Goal: Check status

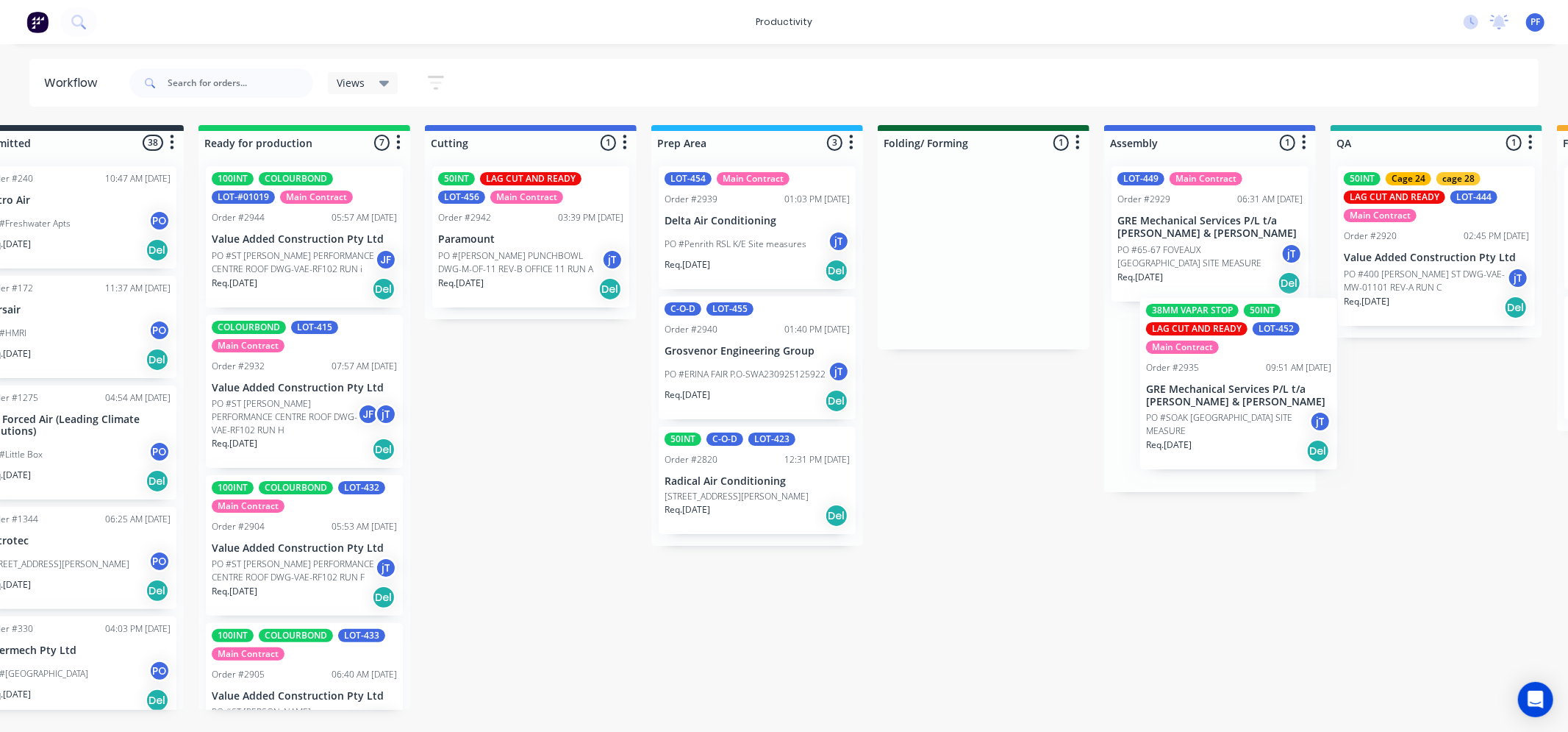
scroll to position [0, 71]
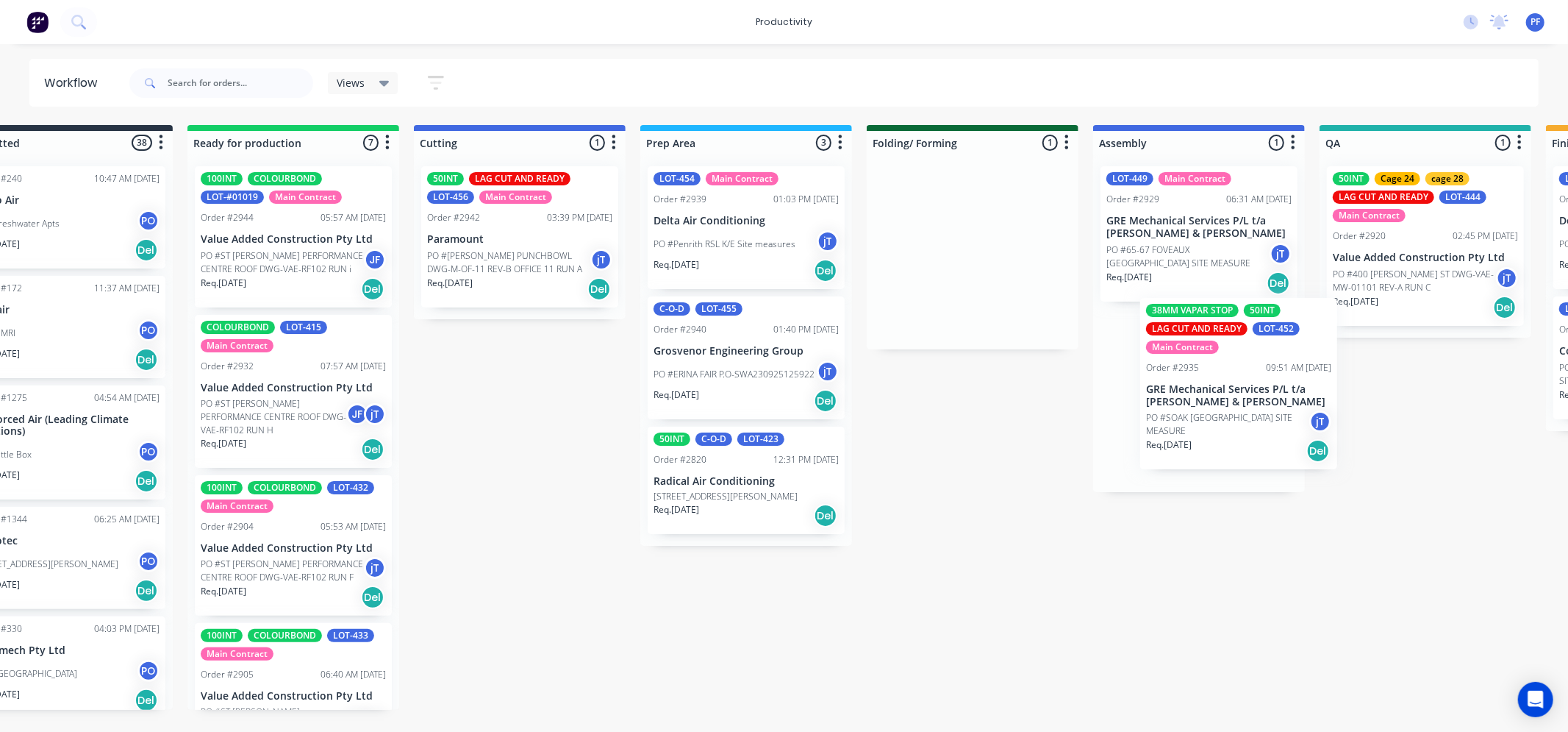
drag, startPoint x: 1012, startPoint y: 289, endPoint x: 1210, endPoint y: 415, distance: 234.7
click at [1211, 417] on div "Submitted 38 Order #240 10:47 AM 24/09/24 Retro Air PO #Freshwater Apts PO Req.…" at bounding box center [1357, 418] width 2878 height 585
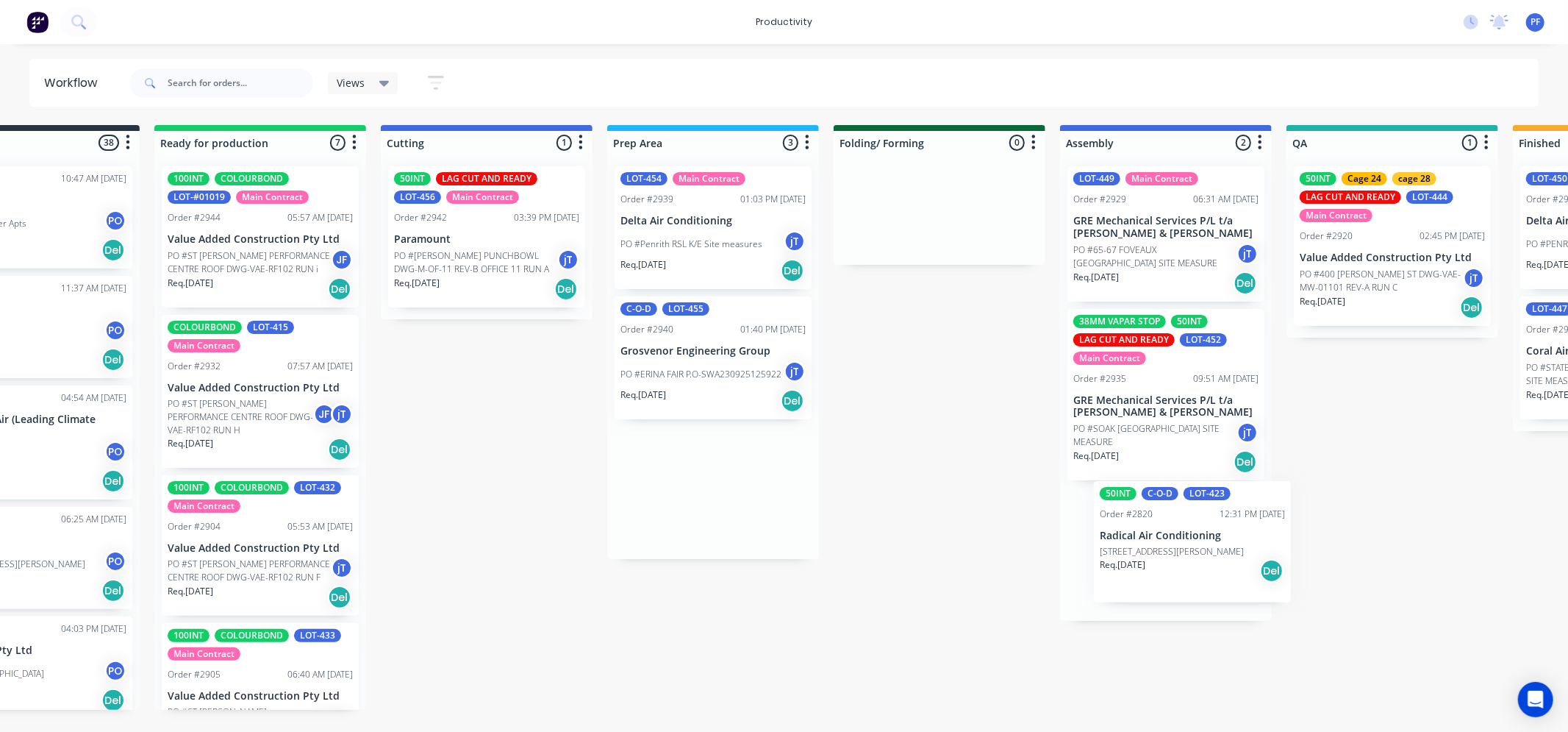
scroll to position [0, 107]
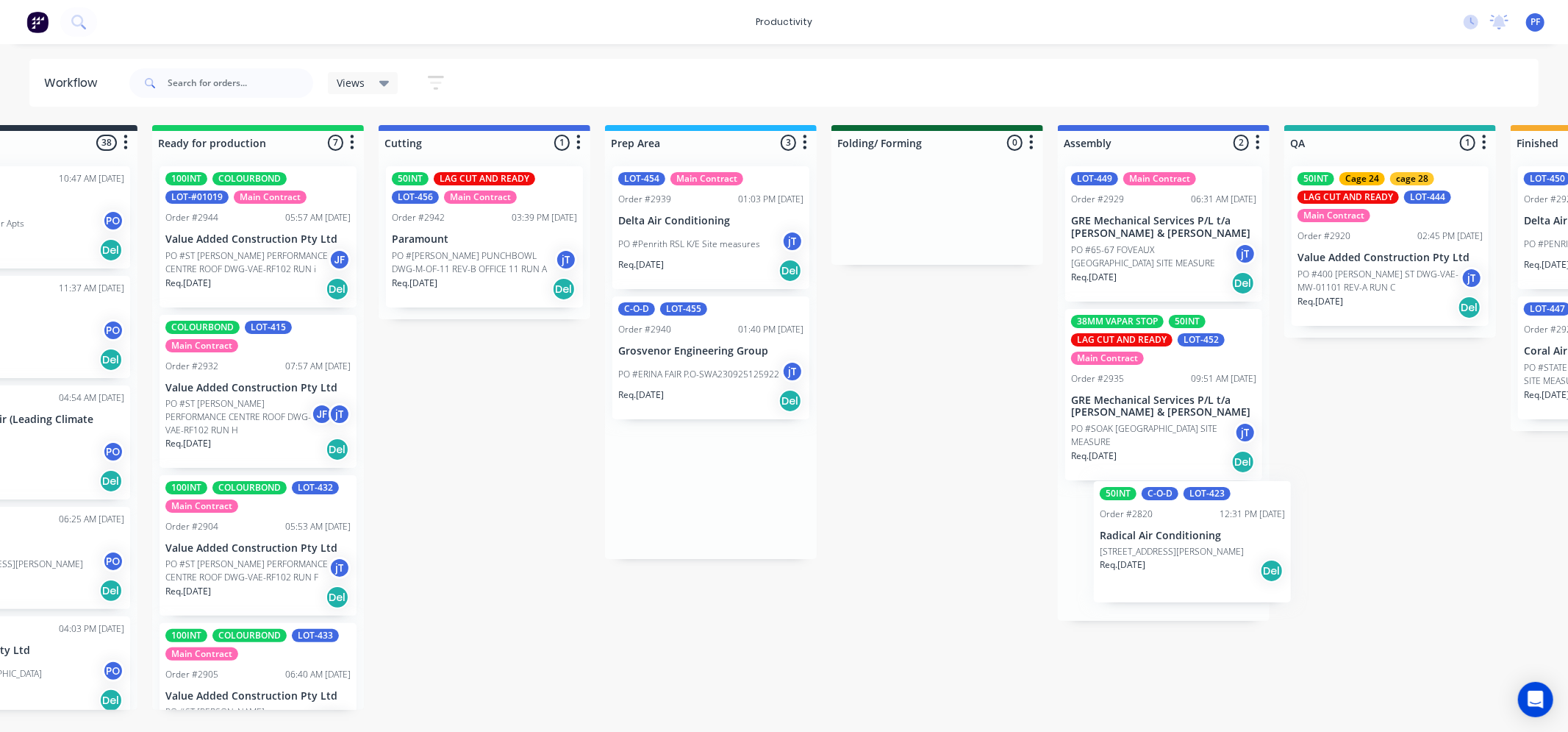
drag, startPoint x: 689, startPoint y: 491, endPoint x: 1142, endPoint y: 542, distance: 455.9
click at [1140, 542] on div "Submitted 38 Order #240 10:47 AM 24/09/24 Retro Air PO #Freshwater Apts PO Req.…" at bounding box center [1322, 418] width 2878 height 585
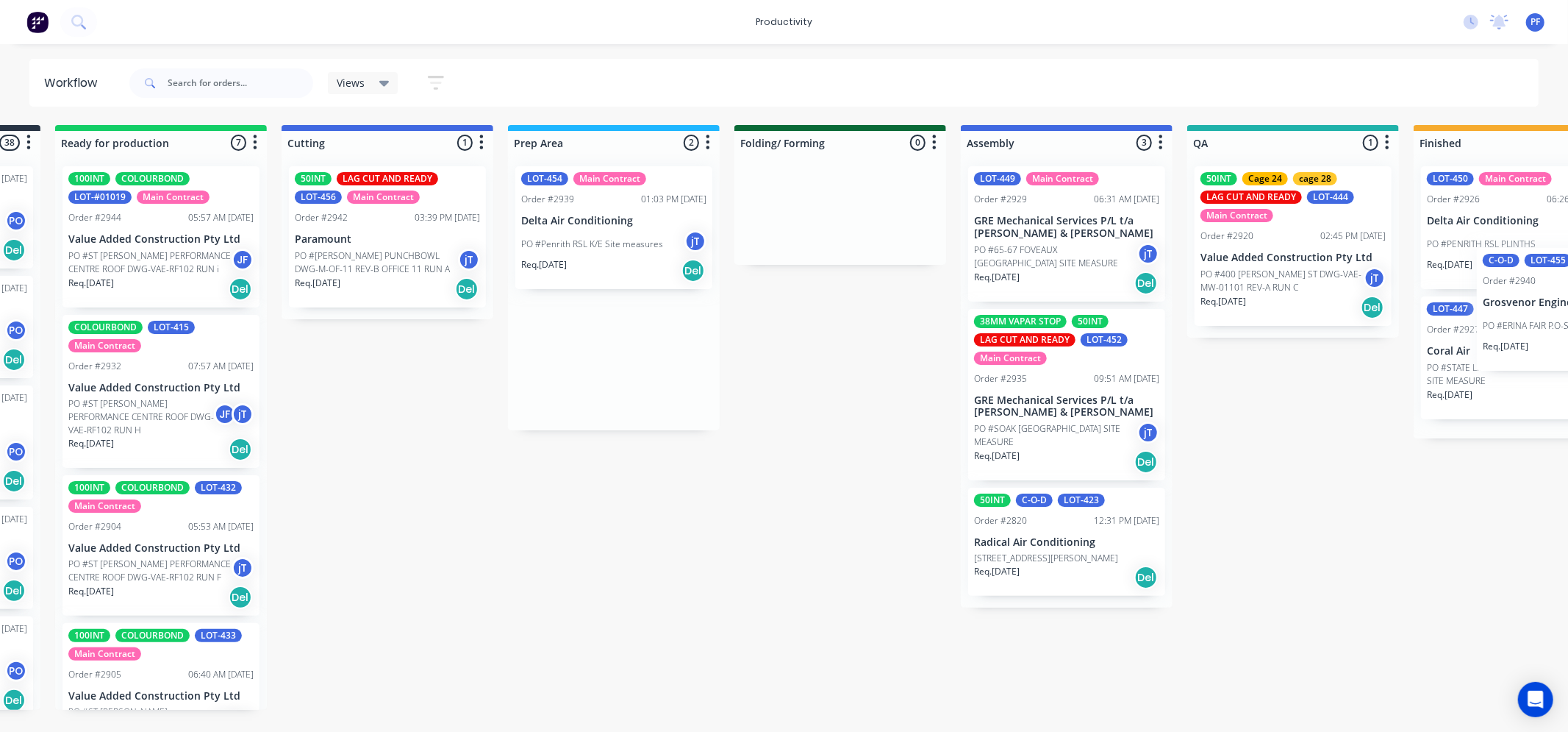
scroll to position [0, 466]
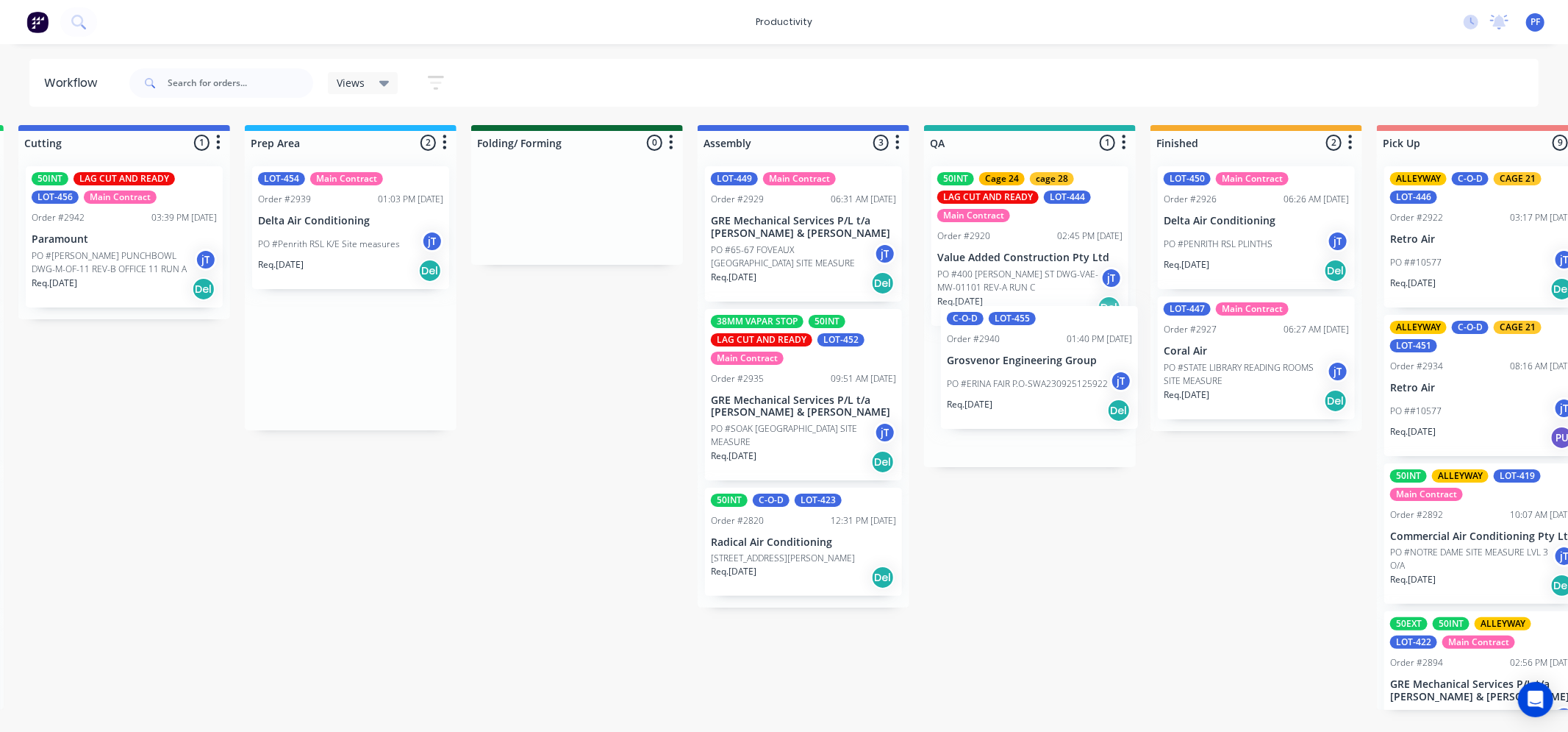
drag, startPoint x: 784, startPoint y: 382, endPoint x: 1025, endPoint y: 399, distance: 241.6
click at [1025, 399] on div "Submitted 38 Order #240 10:47 AM 24/09/24 Retro Air PO #Freshwater Apts PO Req.…" at bounding box center [962, 418] width 2878 height 585
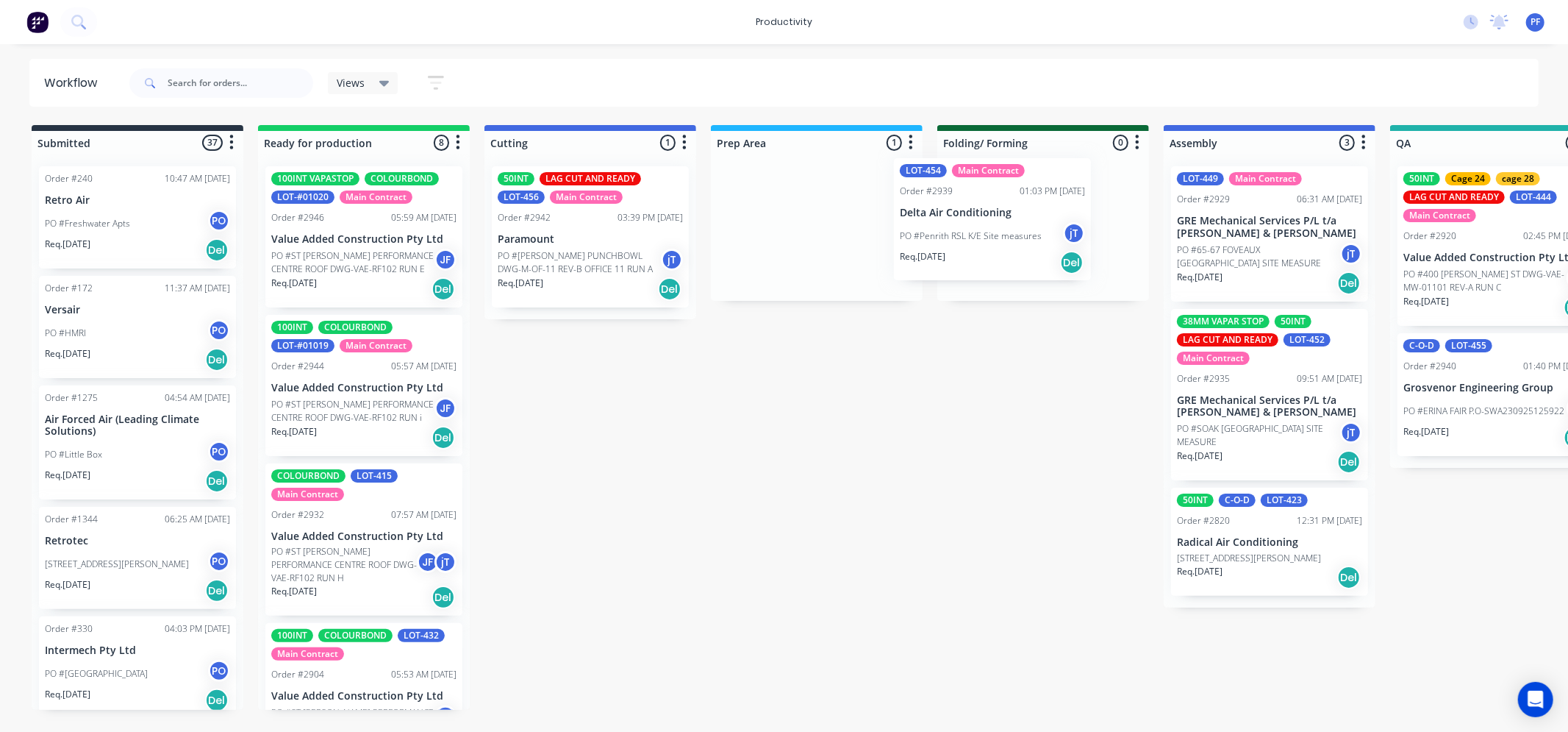
drag, startPoint x: 786, startPoint y: 240, endPoint x: 985, endPoint y: 237, distance: 199.0
click at [989, 228] on div "Submitted 37 Order #240 10:47 AM 24/09/24 Retro Air PO #Freshwater Apts PO Req.…" at bounding box center [1428, 418] width 2878 height 585
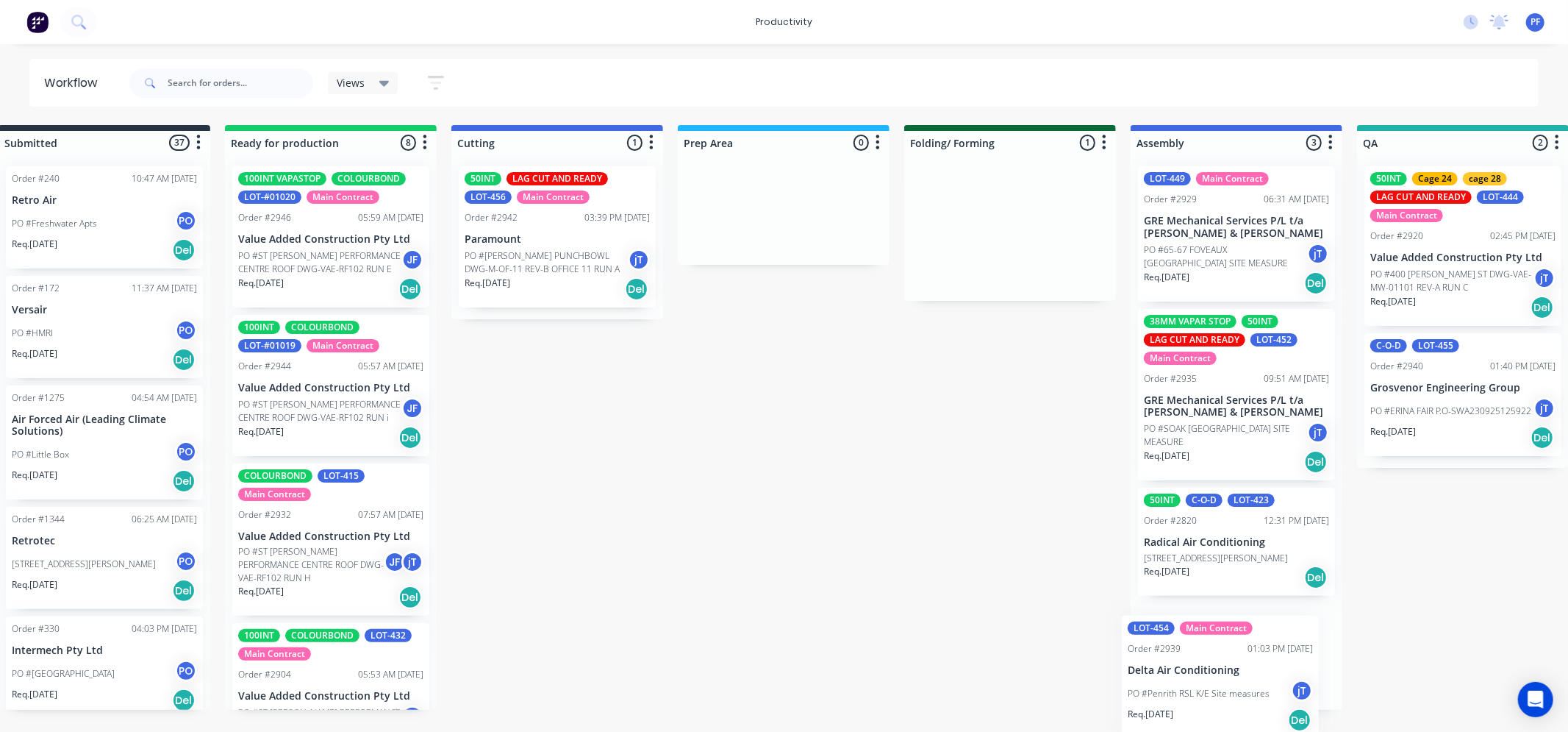
scroll to position [0, 39]
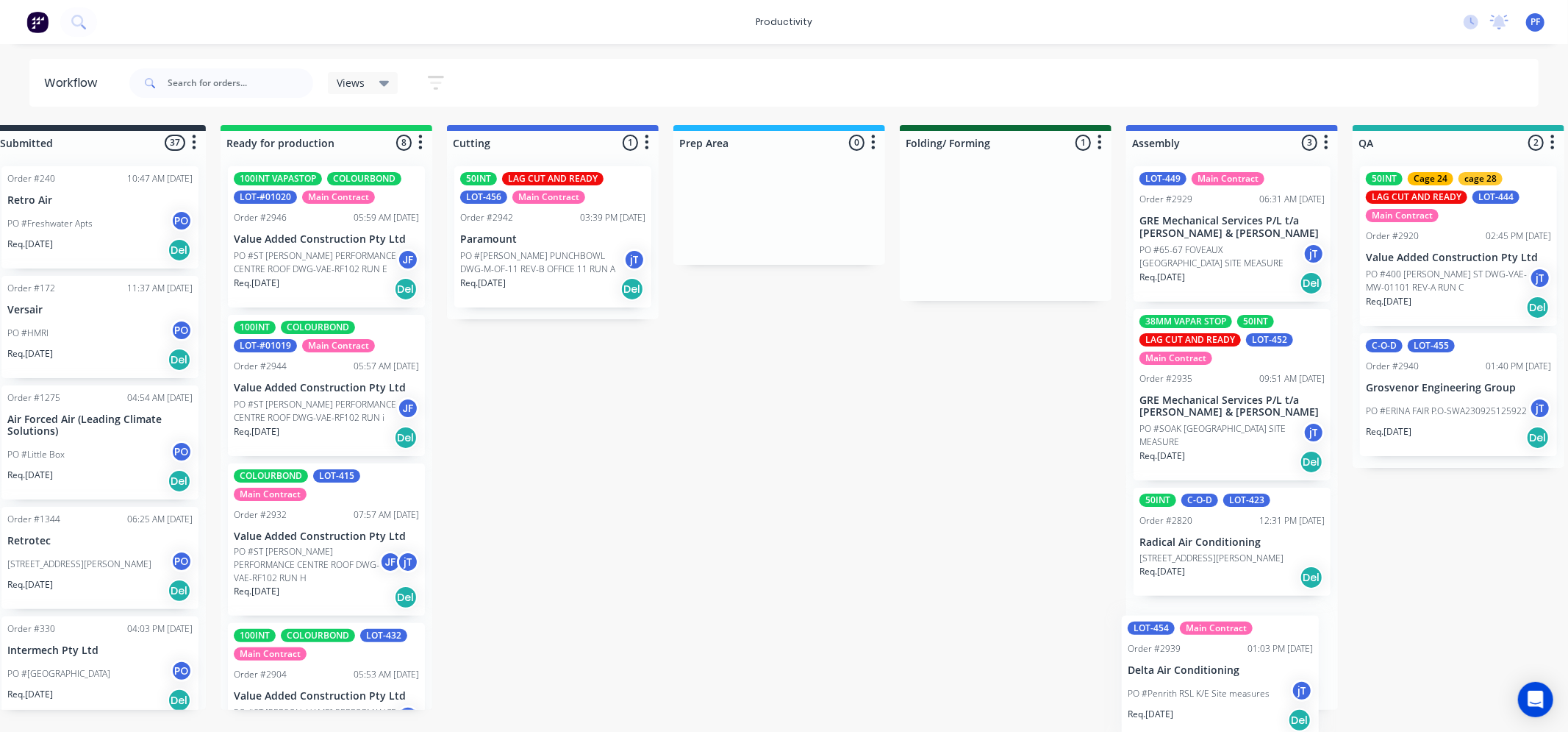
drag, startPoint x: 1011, startPoint y: 202, endPoint x: 1281, endPoint y: 634, distance: 509.4
click at [1281, 634] on div "Submitted 37 Order #240 10:47 AM [DATE] Retro Air PO #Freshwater Apts PO Req. […" at bounding box center [1391, 418] width 2878 height 585
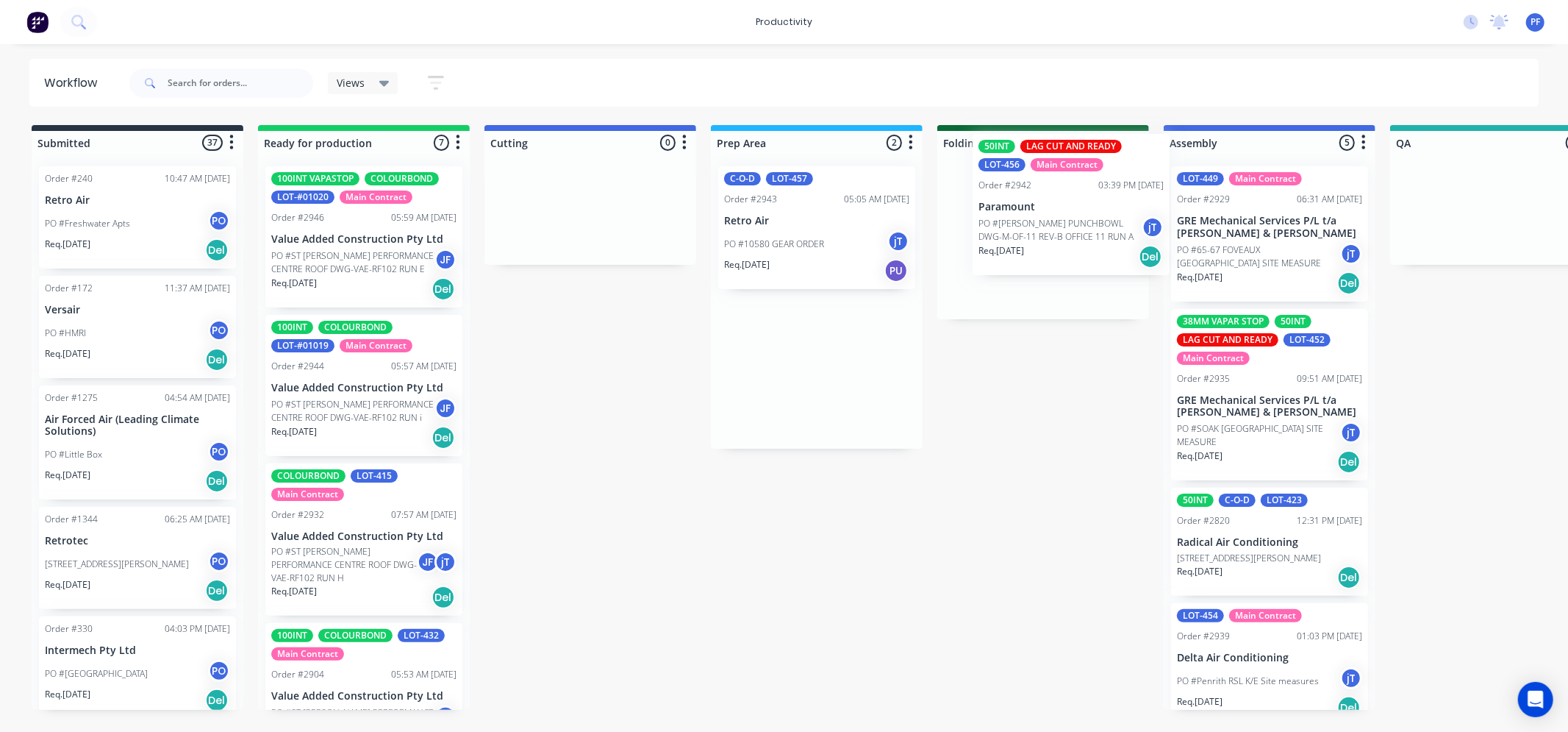
drag, startPoint x: 763, startPoint y: 394, endPoint x: 935, endPoint y: 273, distance: 210.3
click at [1023, 232] on div "Submitted 37 Order #240 10:47 AM [DATE] Retro Air PO #Freshwater Apts PO Req. […" at bounding box center [1428, 418] width 2878 height 585
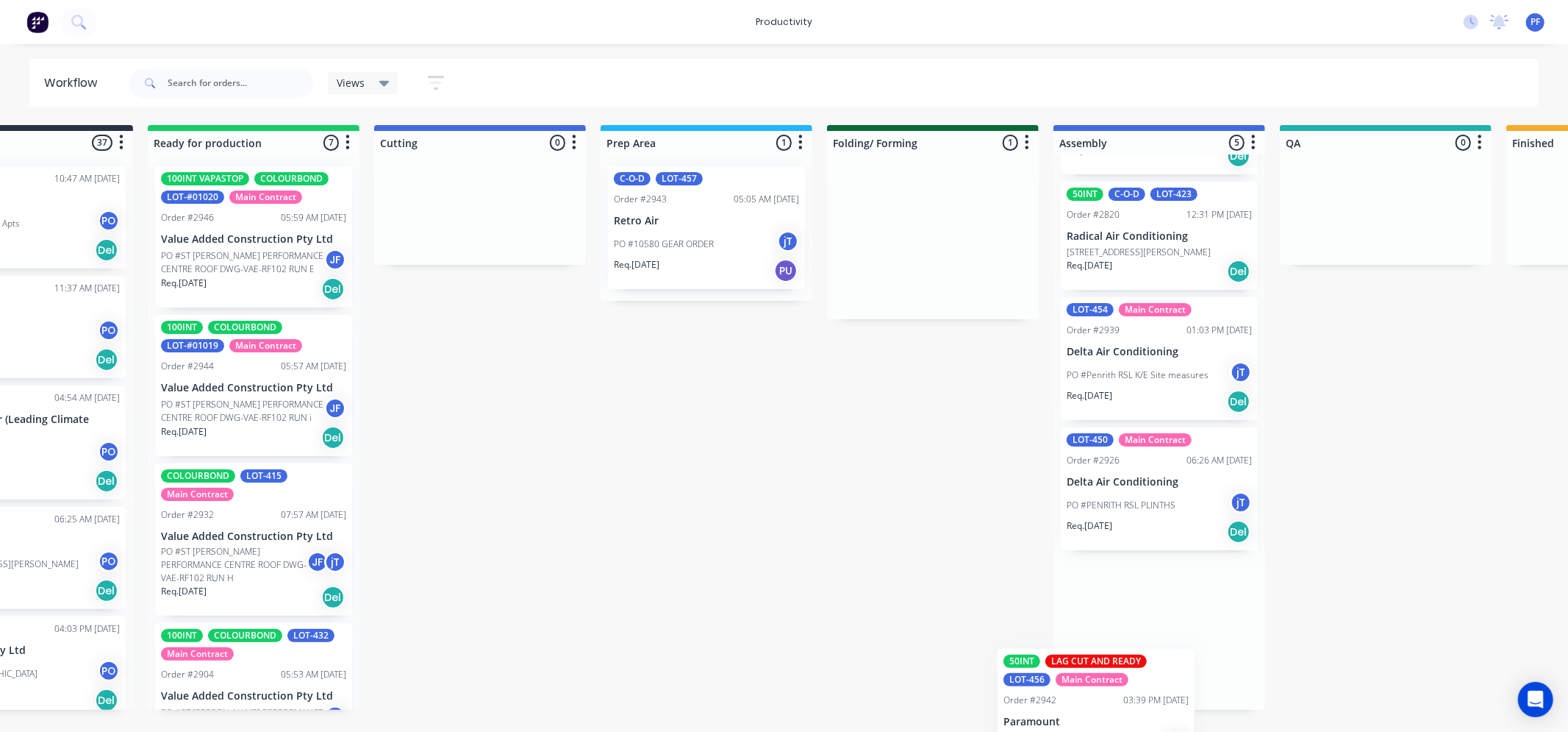
scroll to position [306, 0]
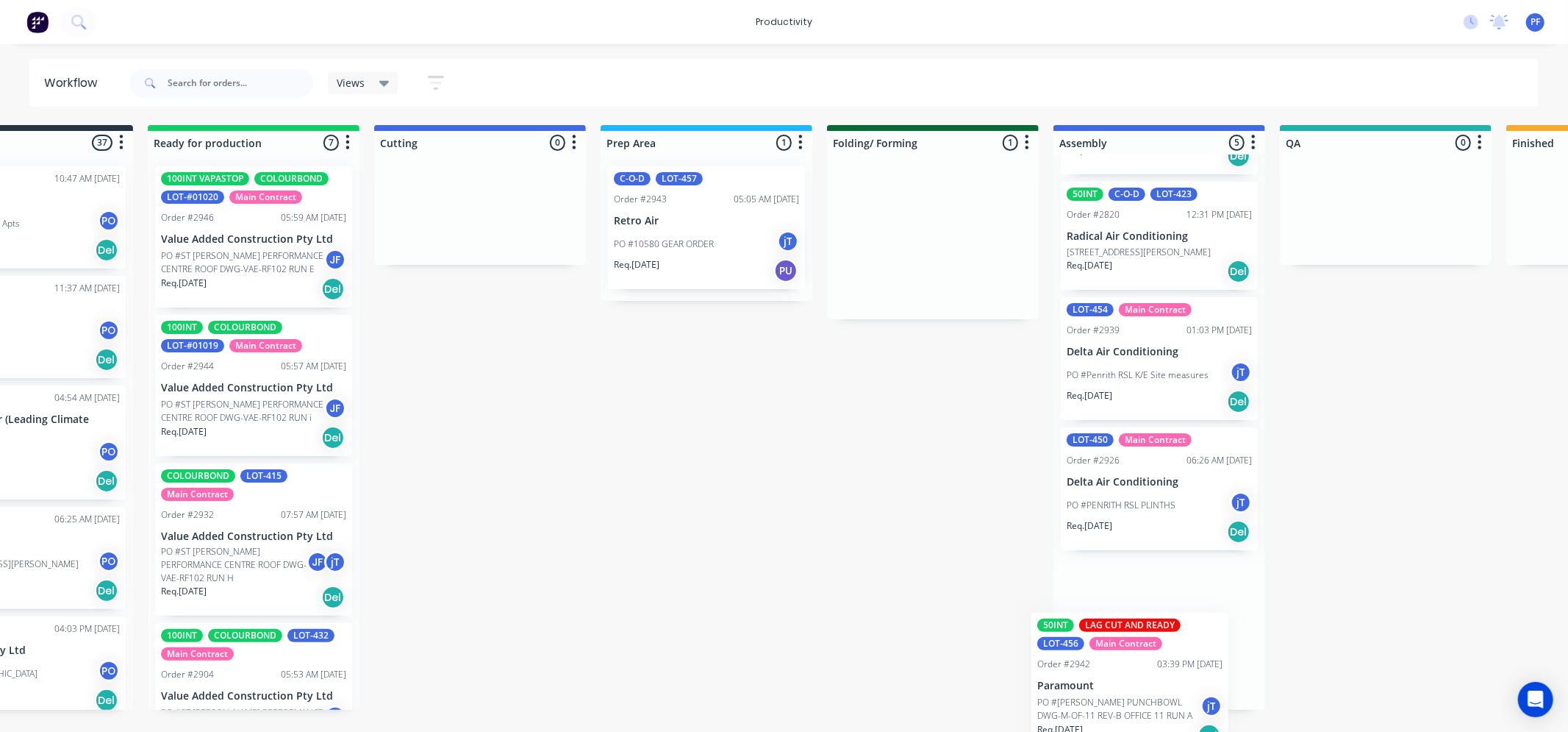
drag, startPoint x: 1003, startPoint y: 265, endPoint x: 1197, endPoint y: 706, distance: 481.8
click at [1199, 643] on html "productivity productivity Workflow Planner Delivery Scheduling Timesheets No ne…" at bounding box center [673, 322] width 1568 height 643
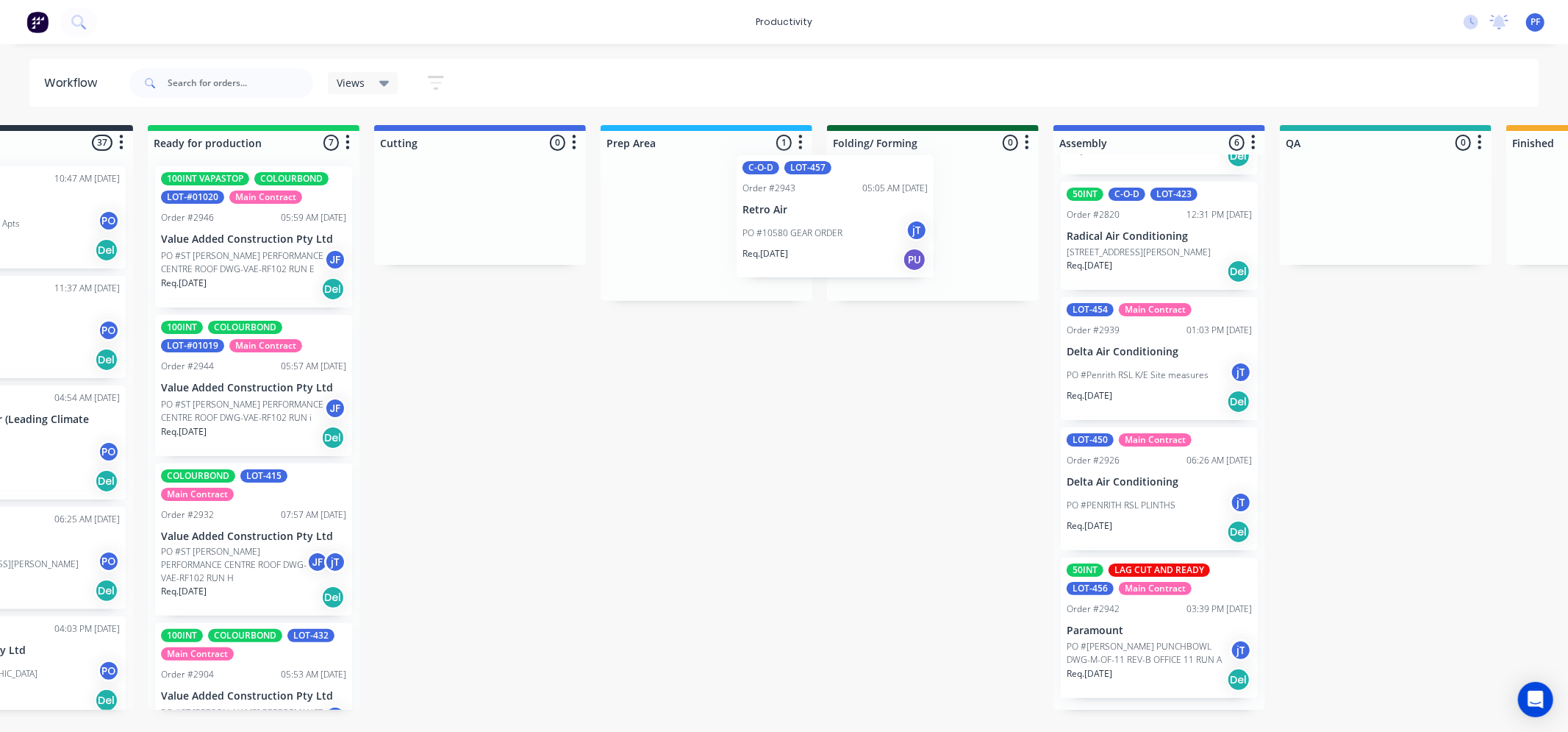
drag, startPoint x: 626, startPoint y: 231, endPoint x: 813, endPoint y: 208, distance: 188.4
click at [813, 208] on div "Submitted 37 Order #240 10:47 AM [DATE] Retro Air PO #Freshwater Apts PO Req. […" at bounding box center [1317, 418] width 2878 height 585
